Goal: Navigation & Orientation: Find specific page/section

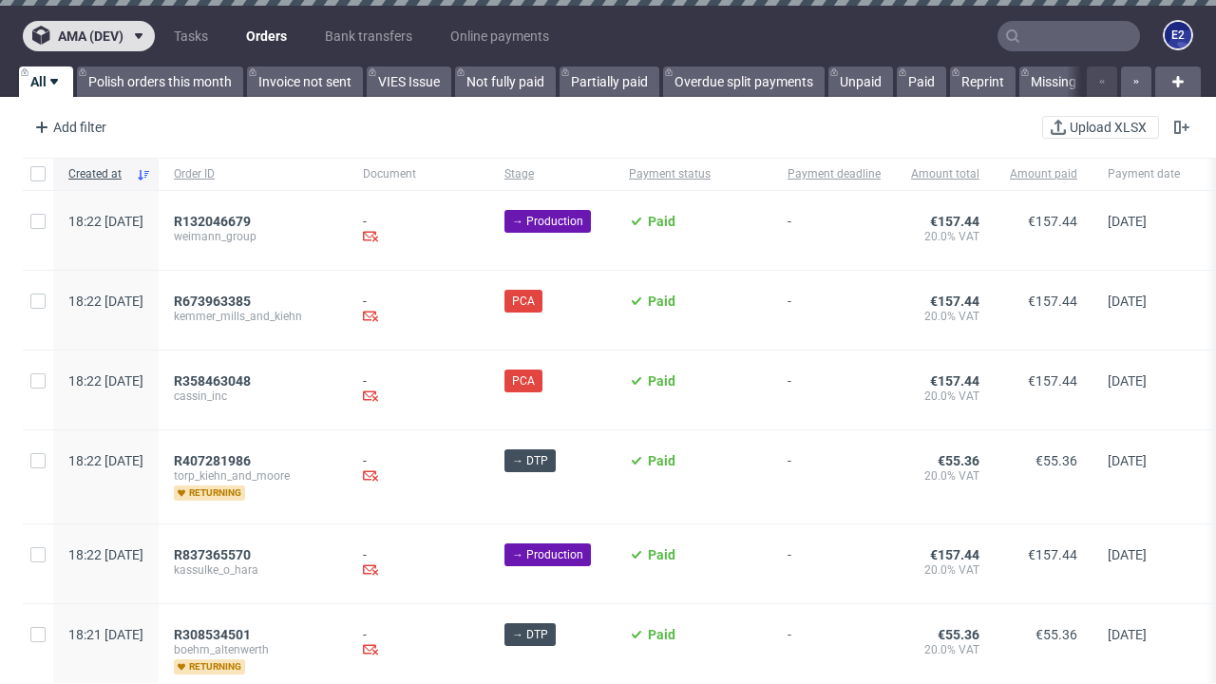
click at [88, 36] on span "ama (dev)" at bounding box center [91, 35] width 66 height 13
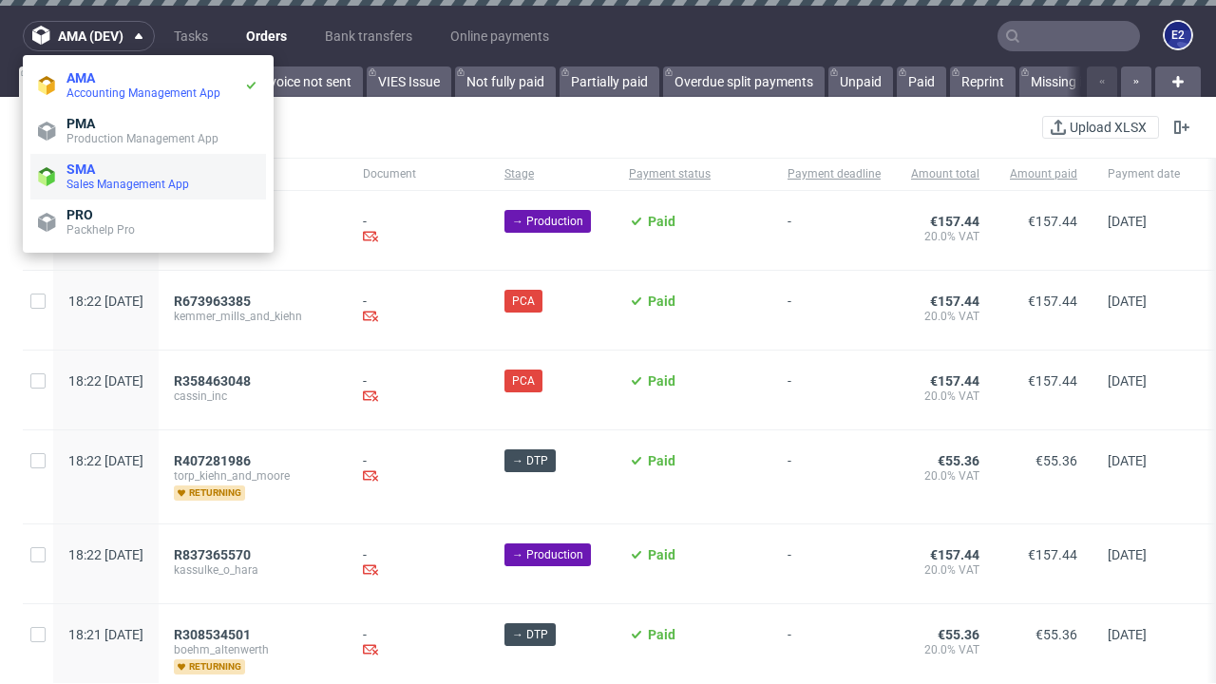
click at [148, 177] on span "Sales Management App" at bounding box center [162, 184] width 192 height 15
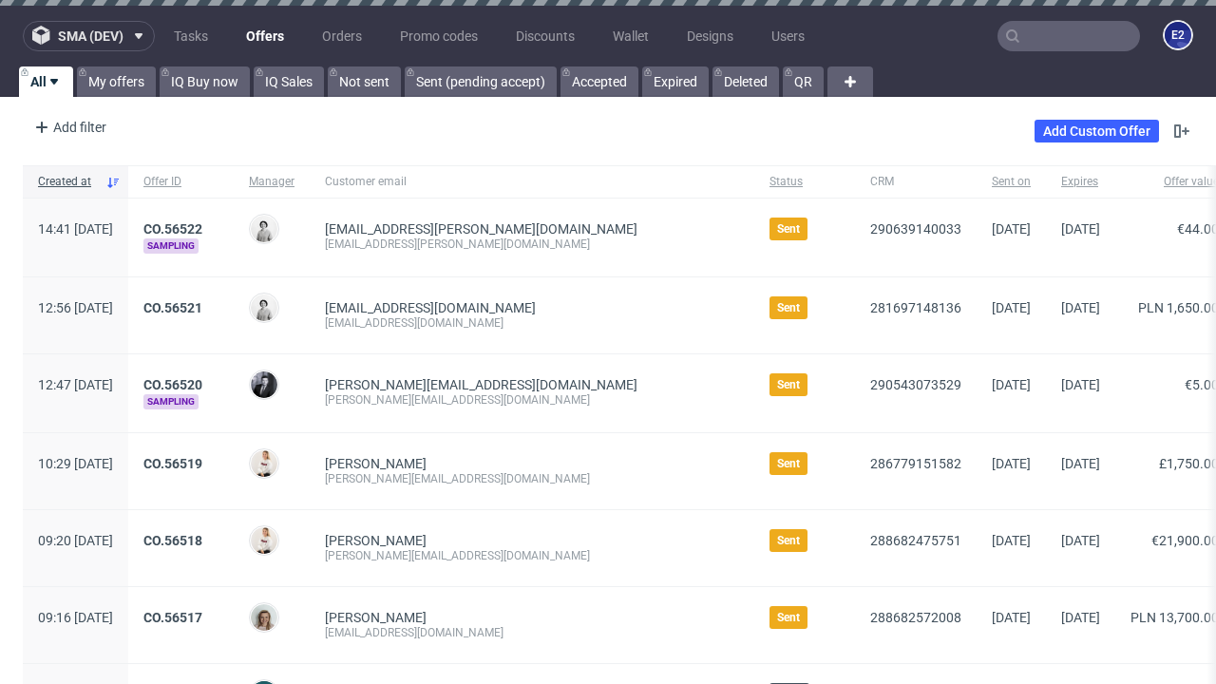
click at [88, 36] on span "sma (dev)" at bounding box center [91, 35] width 66 height 13
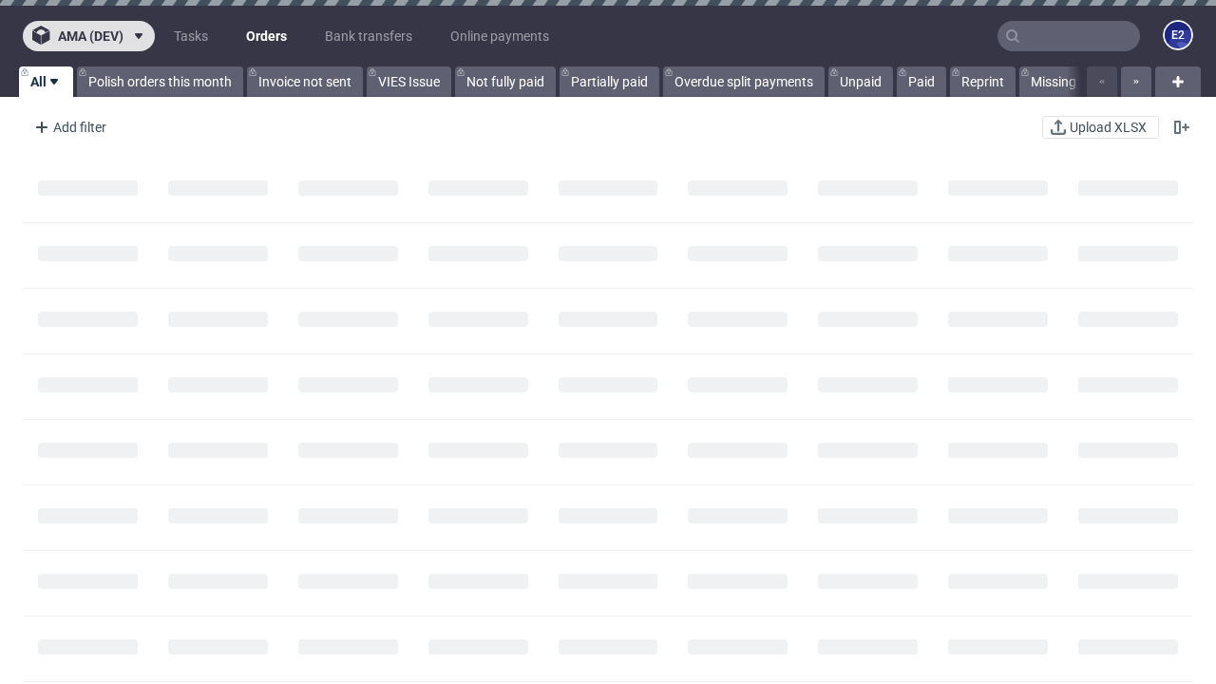
click at [88, 36] on span "ama (dev)" at bounding box center [91, 35] width 66 height 13
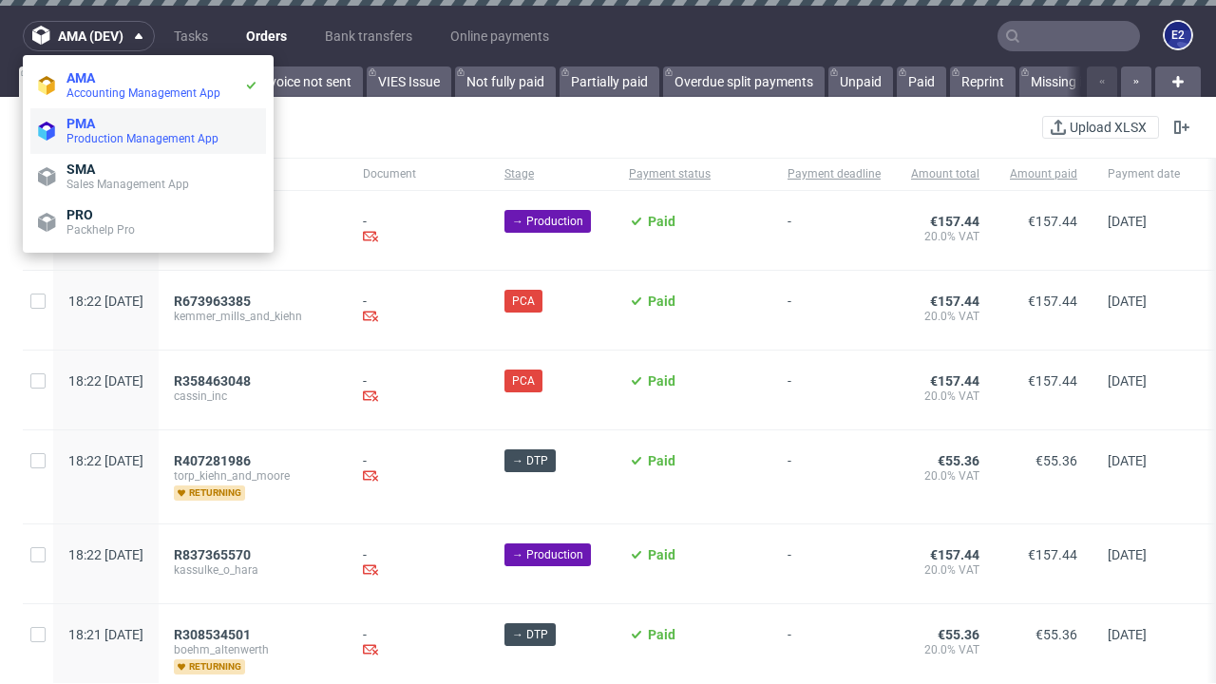
click at [148, 131] on span "Production Management App" at bounding box center [162, 138] width 192 height 15
